Goal: Navigation & Orientation: Find specific page/section

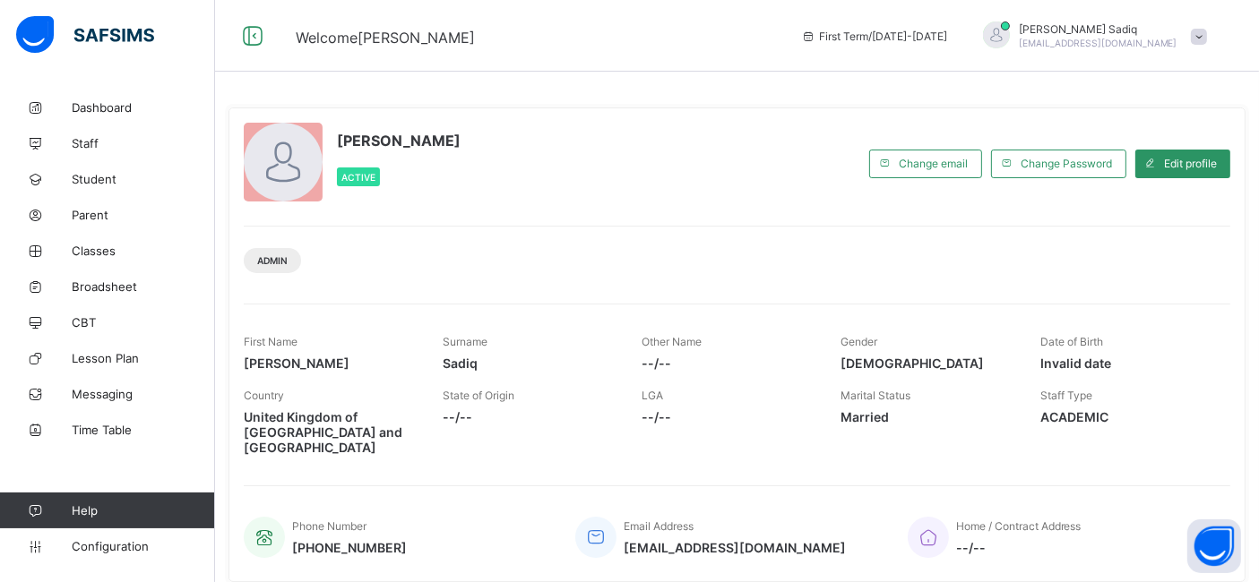
click at [1207, 35] on span at bounding box center [1198, 37] width 16 height 16
click at [124, 545] on span "Configuration" at bounding box center [143, 546] width 142 height 14
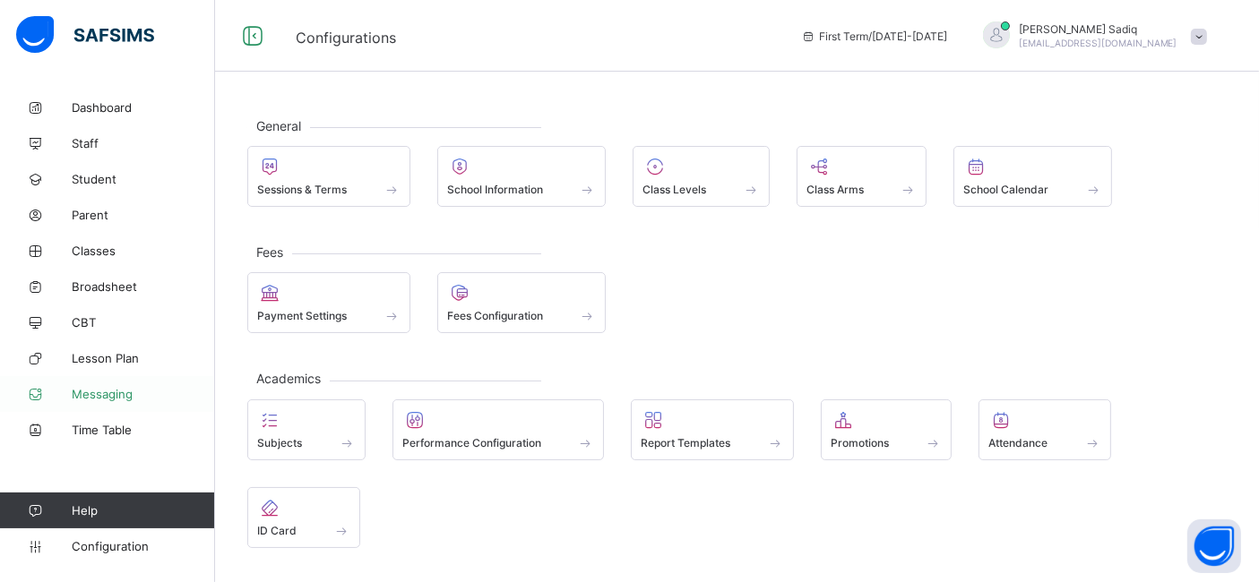
click at [121, 397] on span "Messaging" at bounding box center [143, 394] width 143 height 14
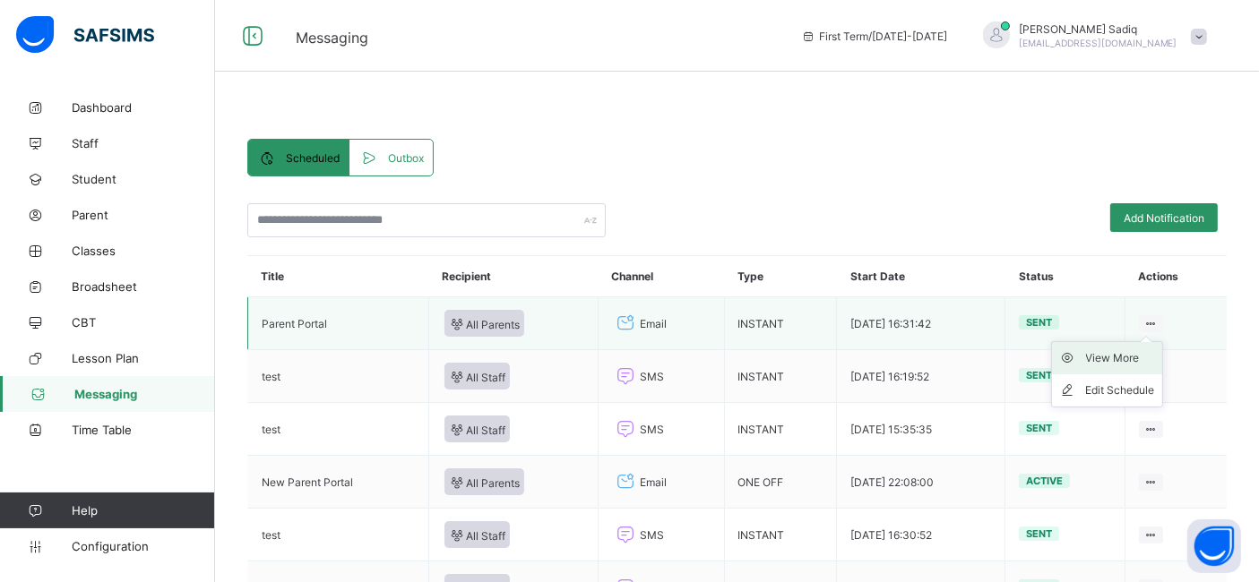
click at [1139, 357] on div "View More" at bounding box center [1120, 358] width 69 height 18
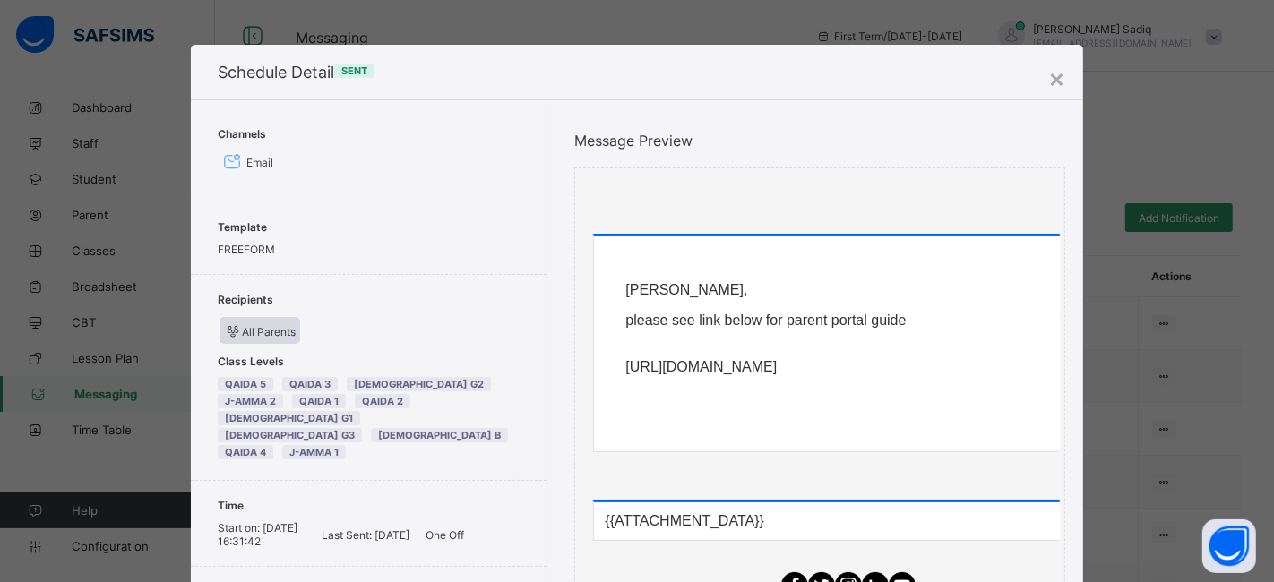
click at [550, 494] on div "Channels Email Template FREEFORM Recipients All Parents Class Levels Qaida 5 Qa…" at bounding box center [636, 401] width 891 height 602
click at [1060, 75] on div "×" at bounding box center [1056, 78] width 17 height 30
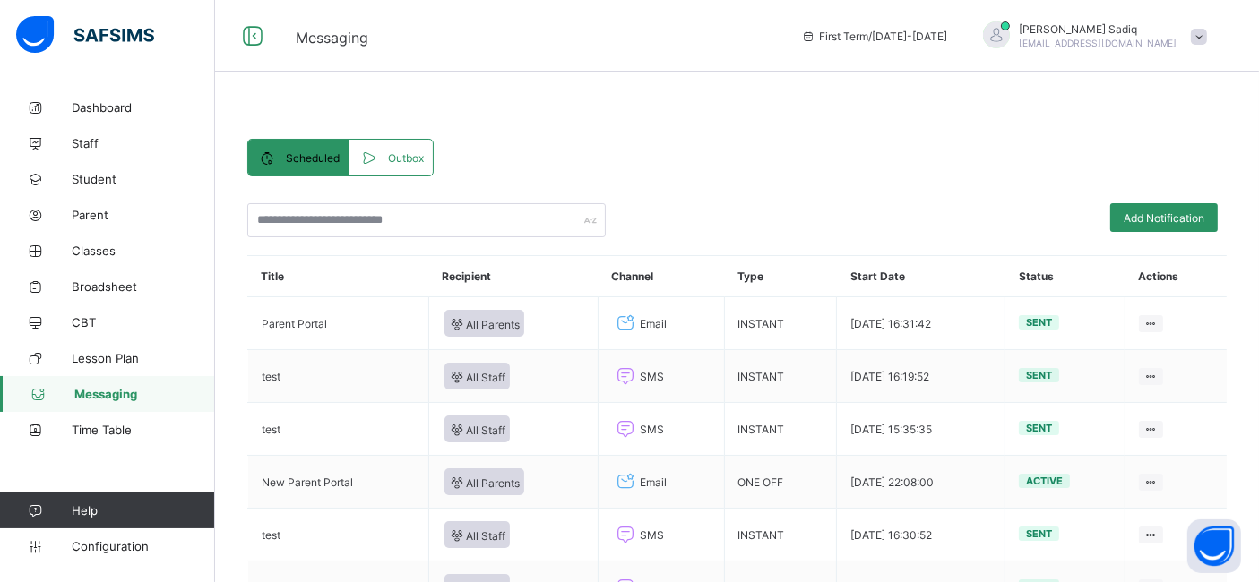
click at [865, 147] on div "Scheduled Outbox Scheduled Outbox Add Notification Title Recipient Channel Type…" at bounding box center [736, 535] width 979 height 793
click at [102, 112] on span "Dashboard" at bounding box center [143, 107] width 143 height 14
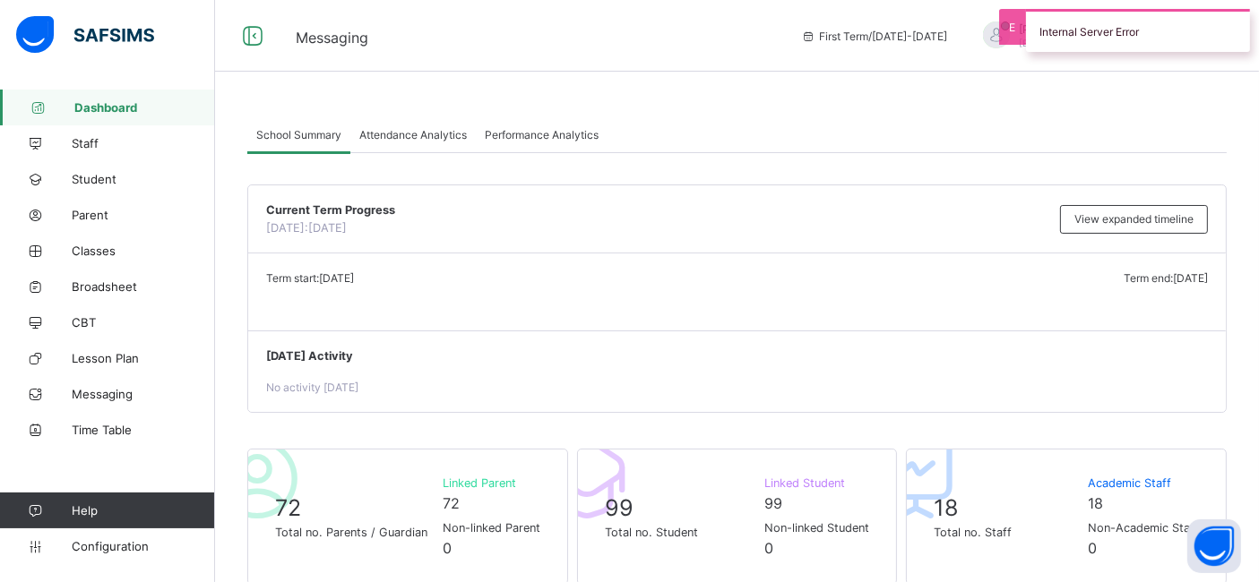
click at [90, 102] on span "Dashboard" at bounding box center [144, 107] width 141 height 14
click at [452, 69] on div "Messaging First Term / [DATE]-[DATE] [PERSON_NAME] [PERSON_NAME][EMAIL_ADDRESS]…" at bounding box center [629, 36] width 1259 height 72
